Goal: Go to known website: Access a specific website the user already knows

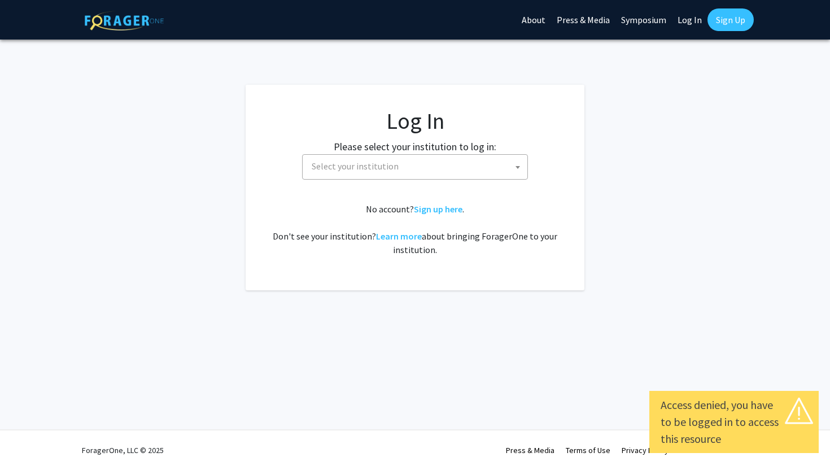
select select
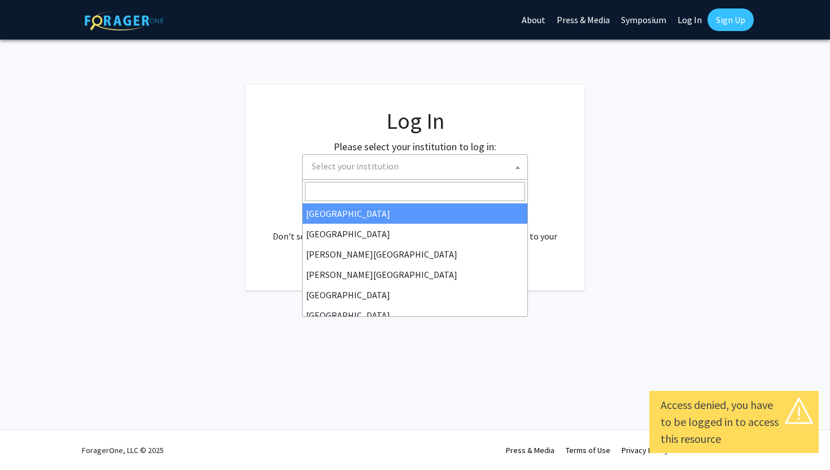
click at [369, 163] on span "Select your institution" at bounding box center [355, 165] width 87 height 11
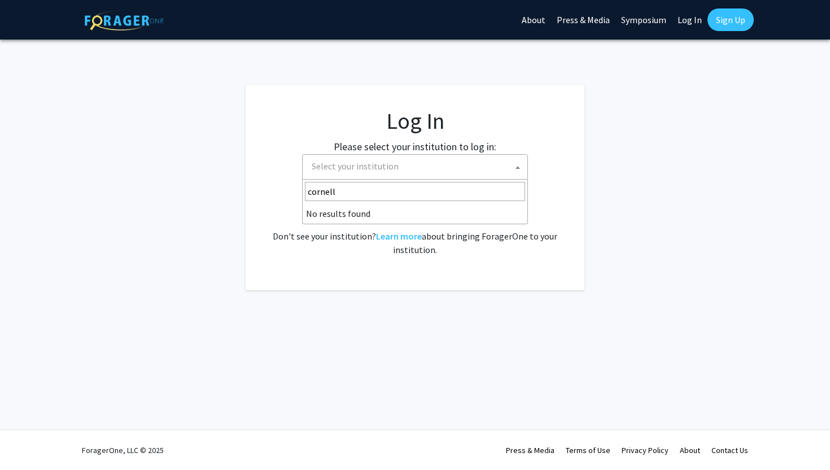
type input "cornell"
click at [321, 211] on li "No results found" at bounding box center [415, 213] width 225 height 20
click at [360, 168] on span "Select your institution" at bounding box center [355, 165] width 87 height 11
click at [365, 166] on span "Select your institution" at bounding box center [355, 165] width 87 height 11
